Goal: Check status

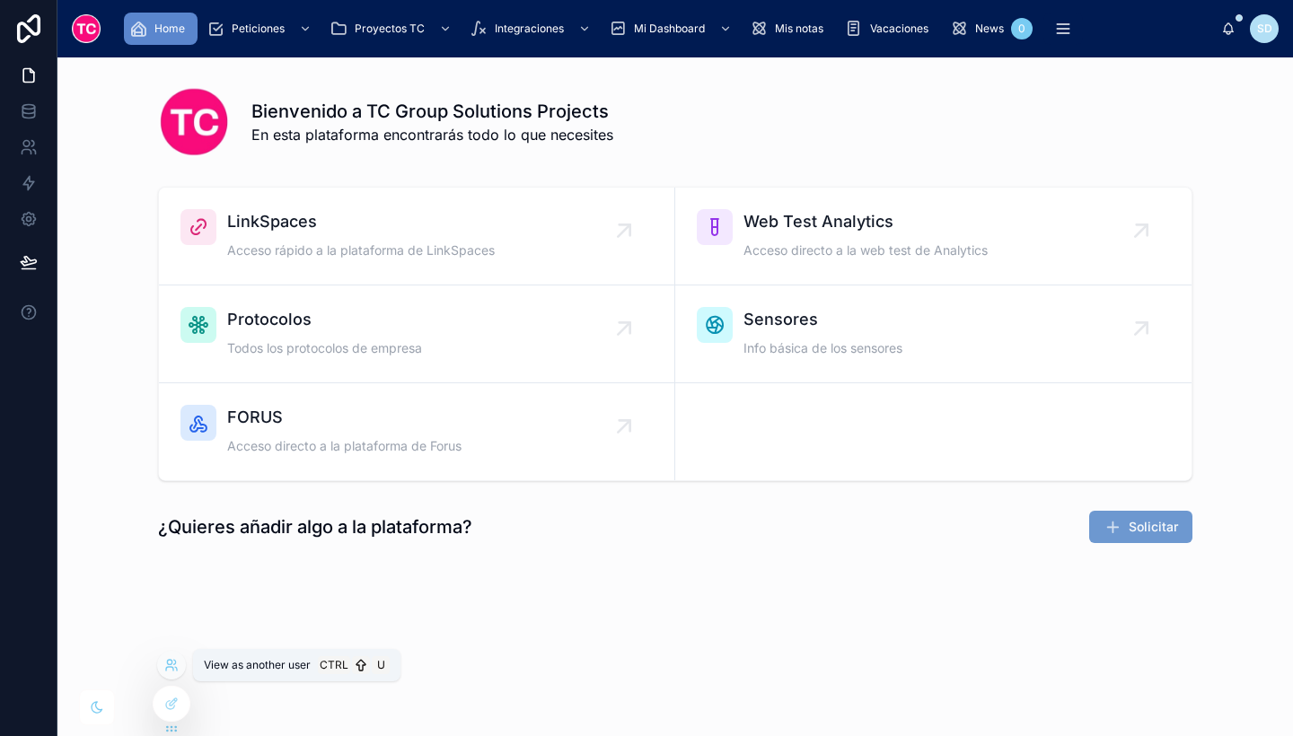
click at [172, 671] on icon at bounding box center [171, 665] width 14 height 14
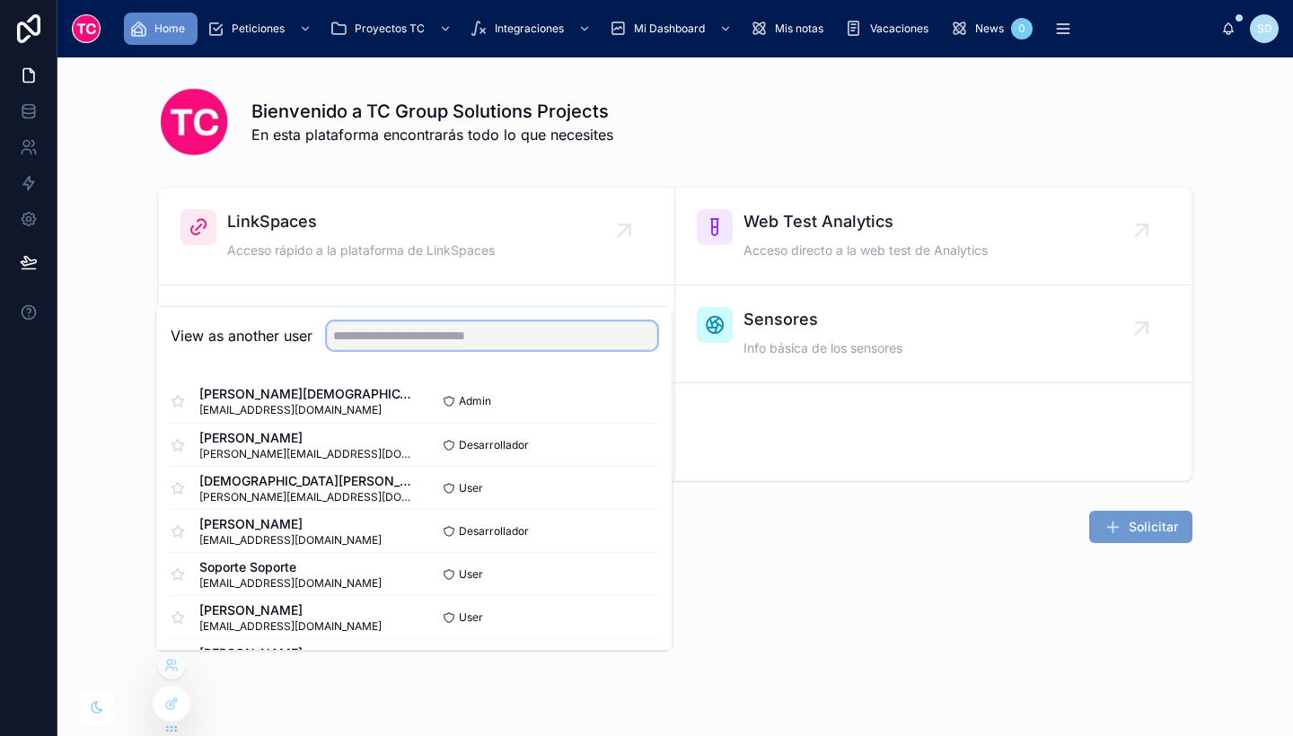
click at [373, 344] on input "text" at bounding box center [492, 335] width 330 height 29
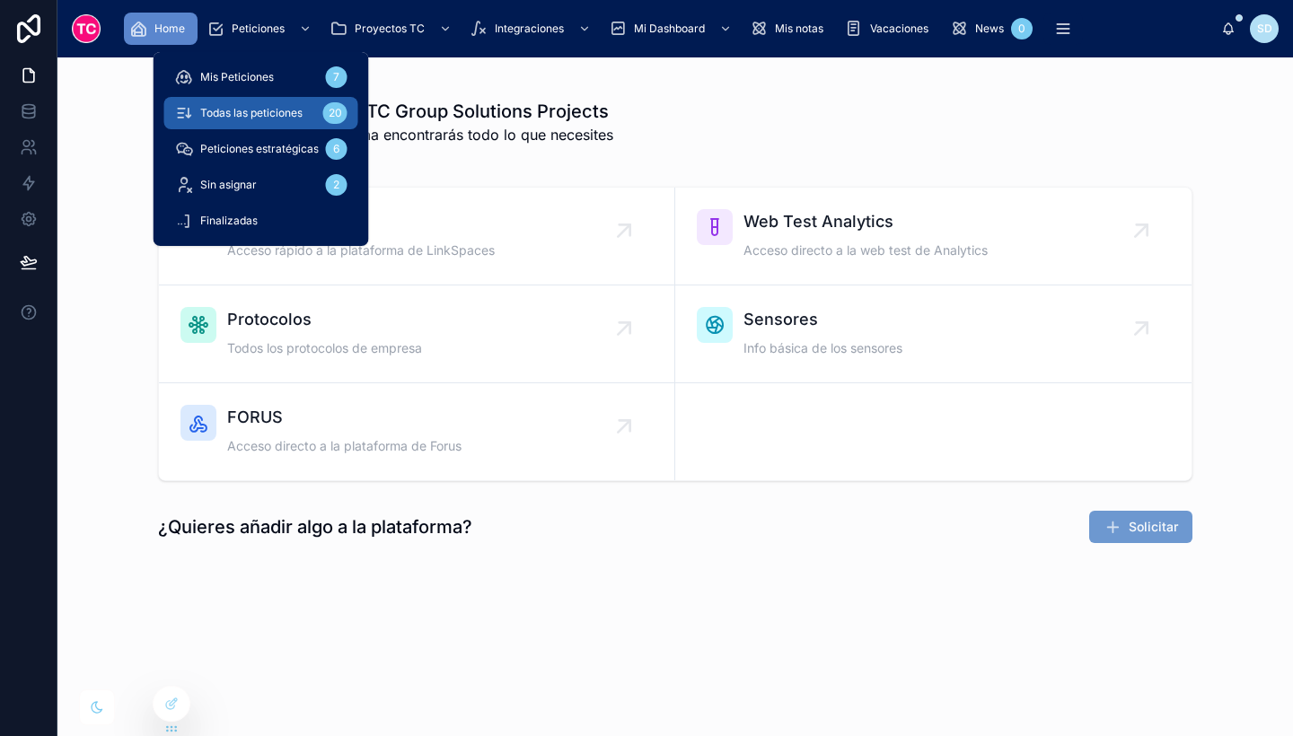
click at [267, 115] on span "Todas las peticiones" at bounding box center [251, 113] width 102 height 14
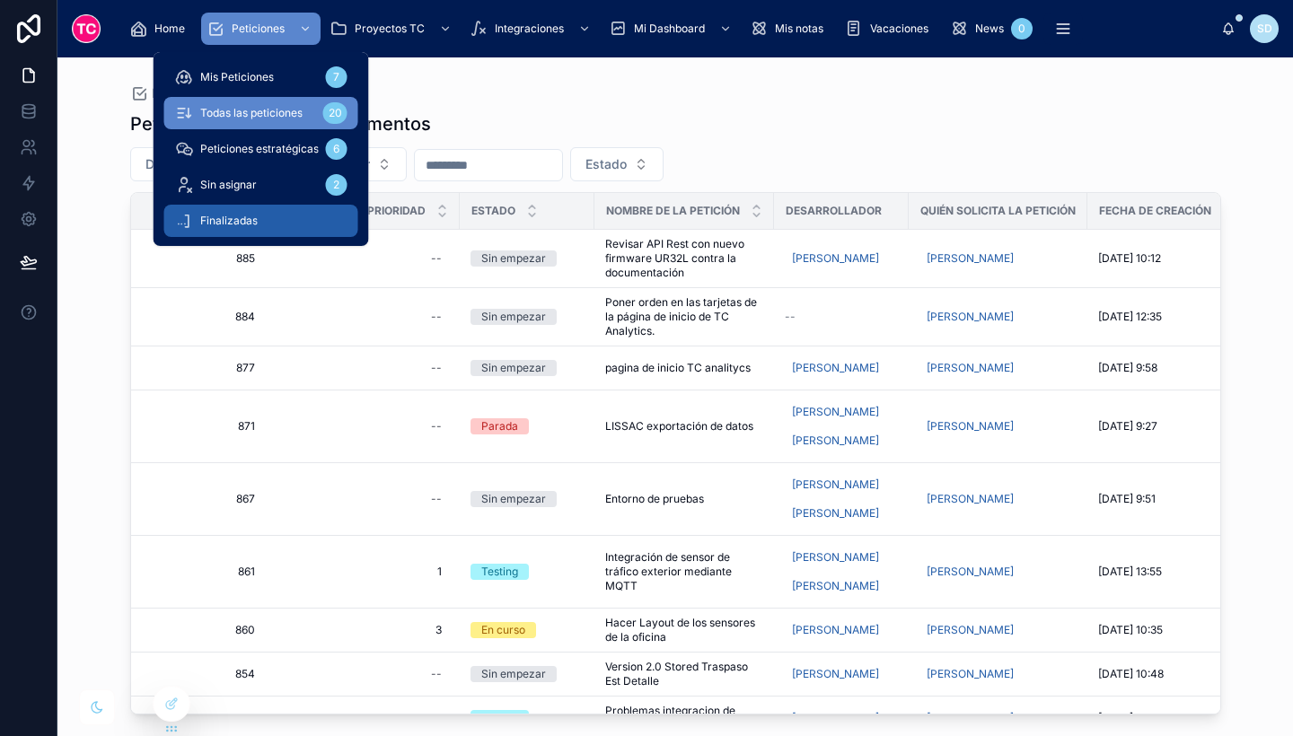
click at [267, 212] on div "Finalizadas" at bounding box center [261, 220] width 172 height 29
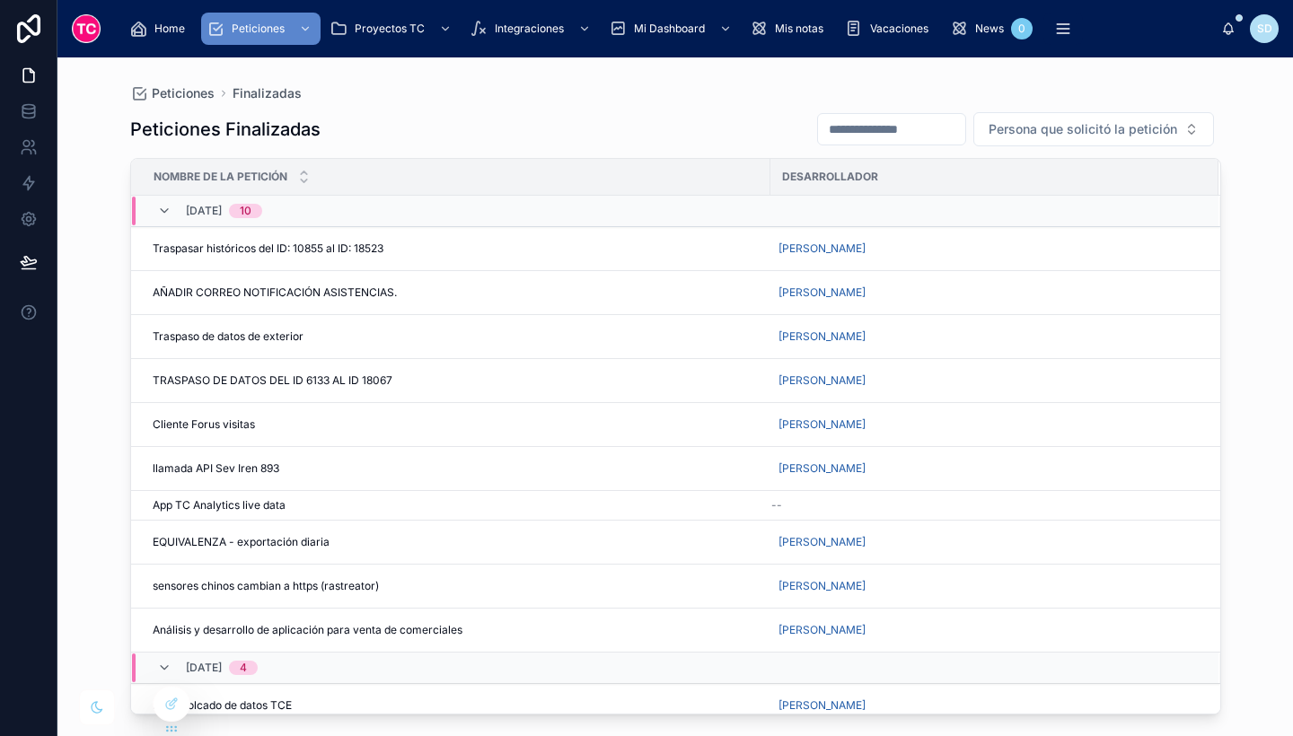
click at [606, 94] on div "Peticiones Finalizadas" at bounding box center [675, 93] width 1091 height 14
click at [413, 293] on div "AÑADIR CORREO NOTIFICACIÓN ASISTENCIAS. AÑADIR CORREO NOTIFICACIÓN ASISTENCIAS." at bounding box center [456, 292] width 607 height 14
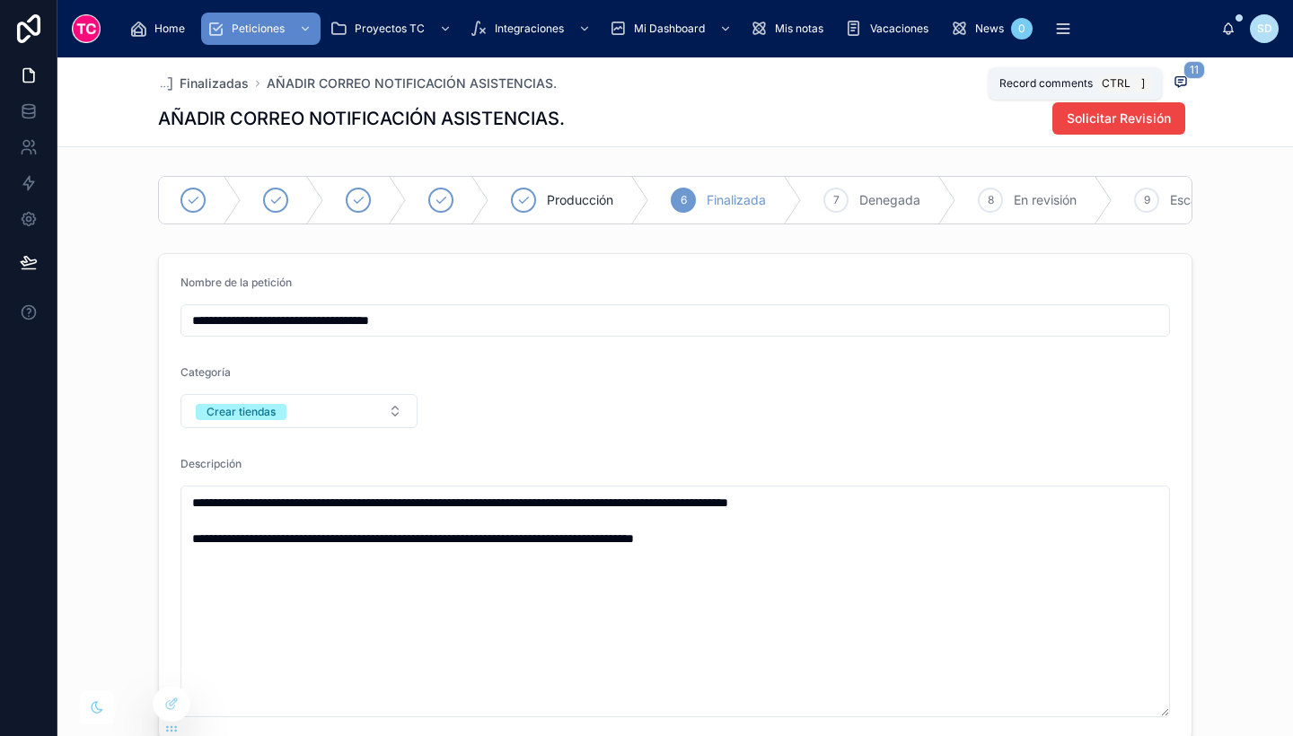
click at [1183, 73] on span "11" at bounding box center [1194, 70] width 22 height 18
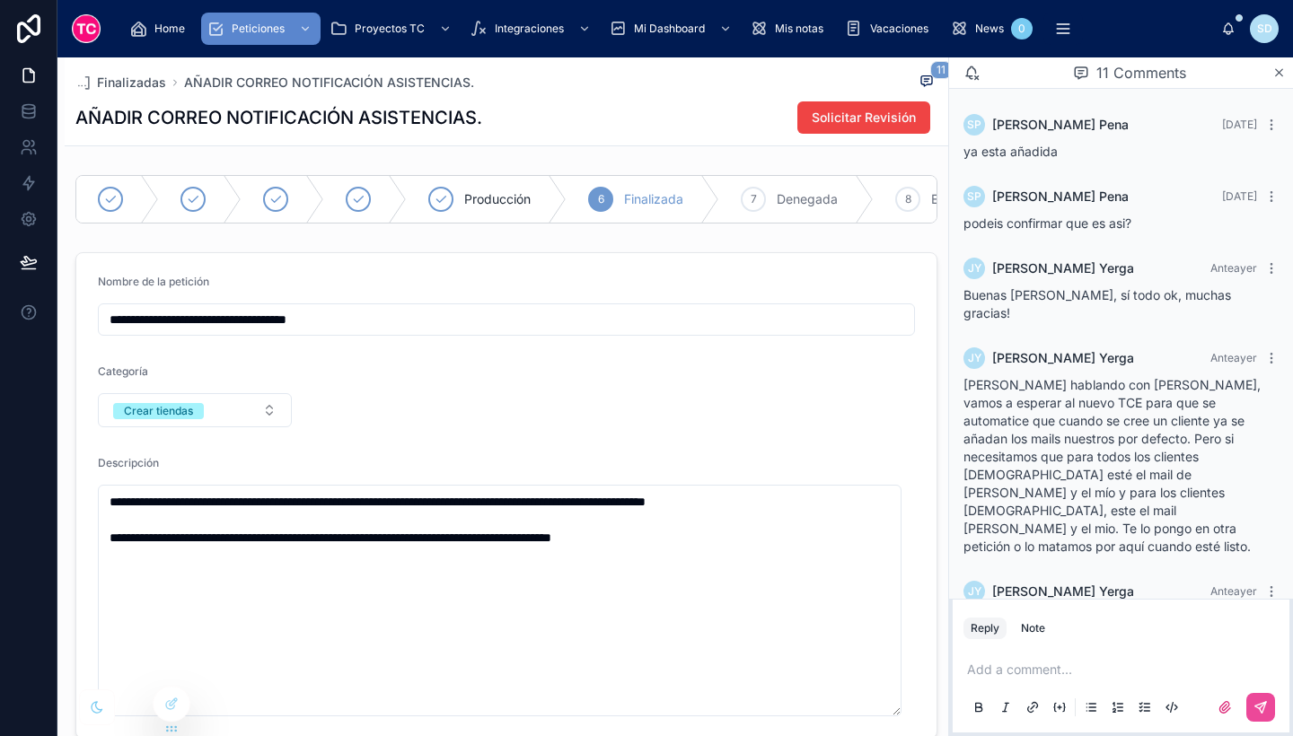
scroll to position [894, 0]
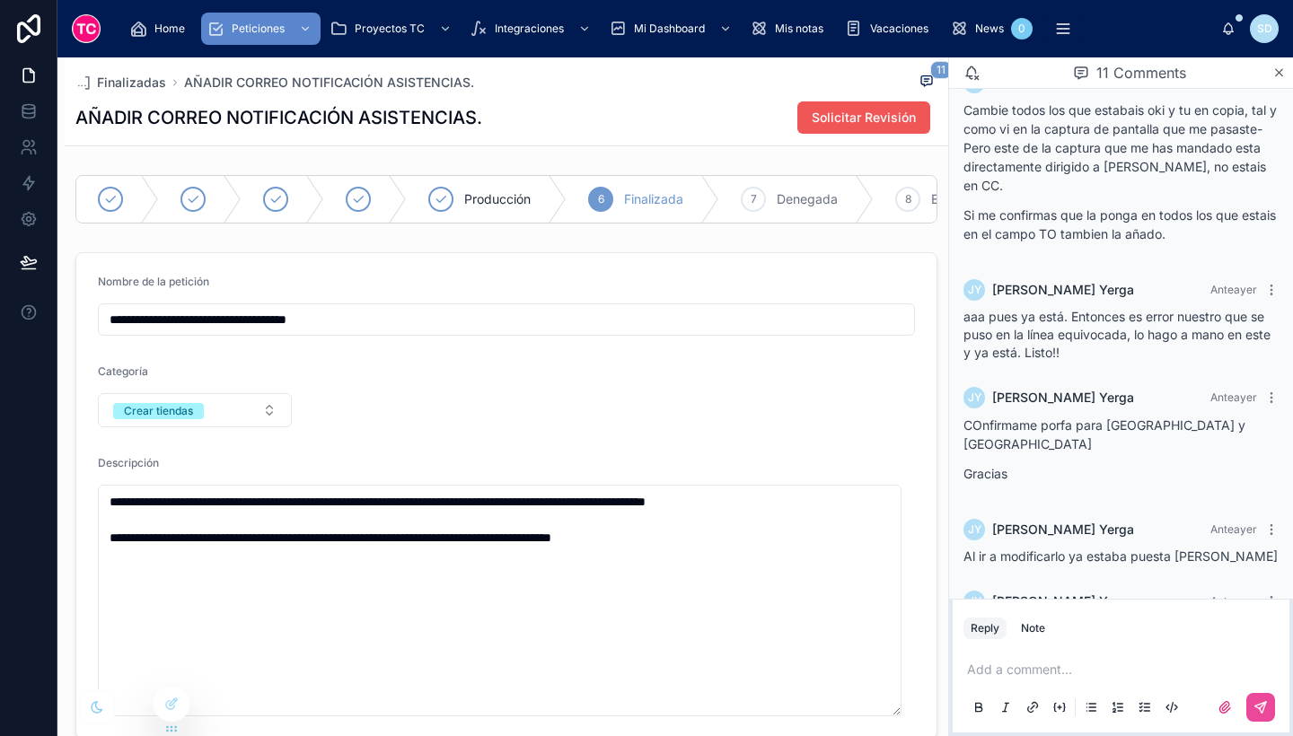
click at [853, 130] on button "Solicitar Revisión" at bounding box center [863, 117] width 133 height 32
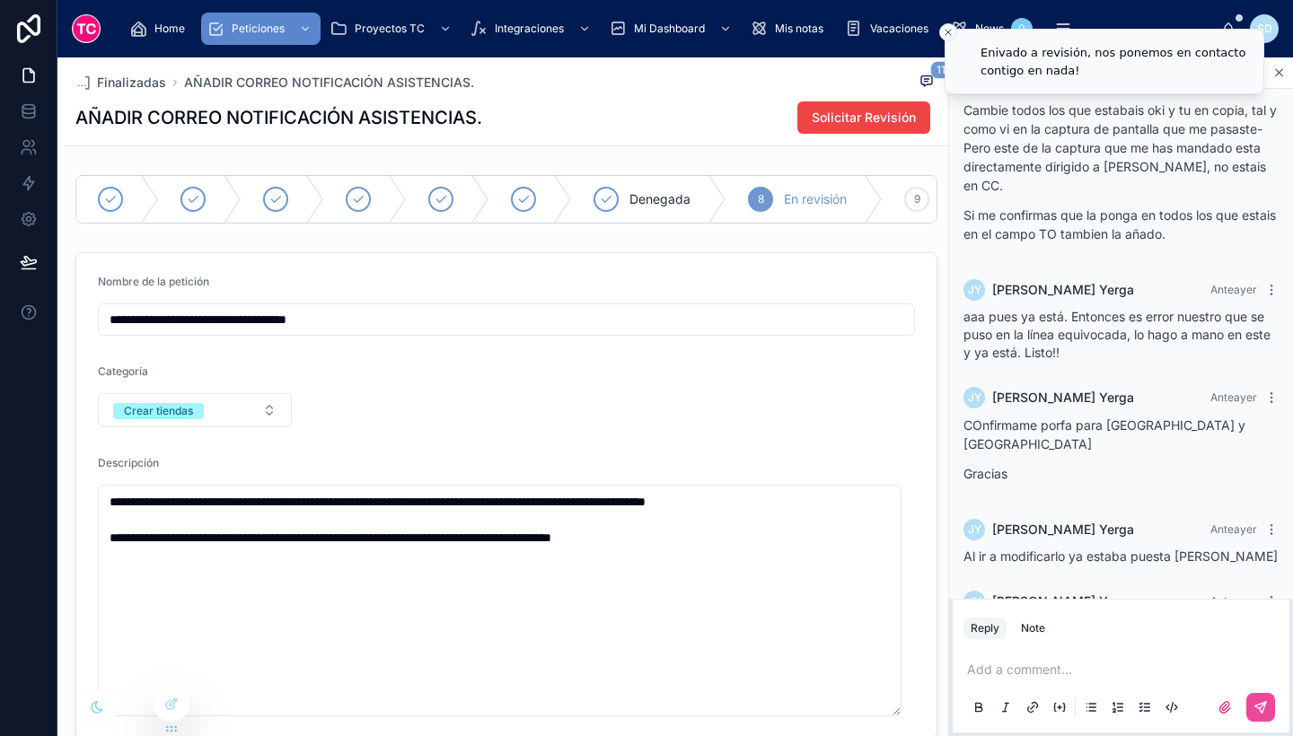
click at [942, 31] on button "Close toast" at bounding box center [948, 32] width 18 height 18
